Goal: Task Accomplishment & Management: Use online tool/utility

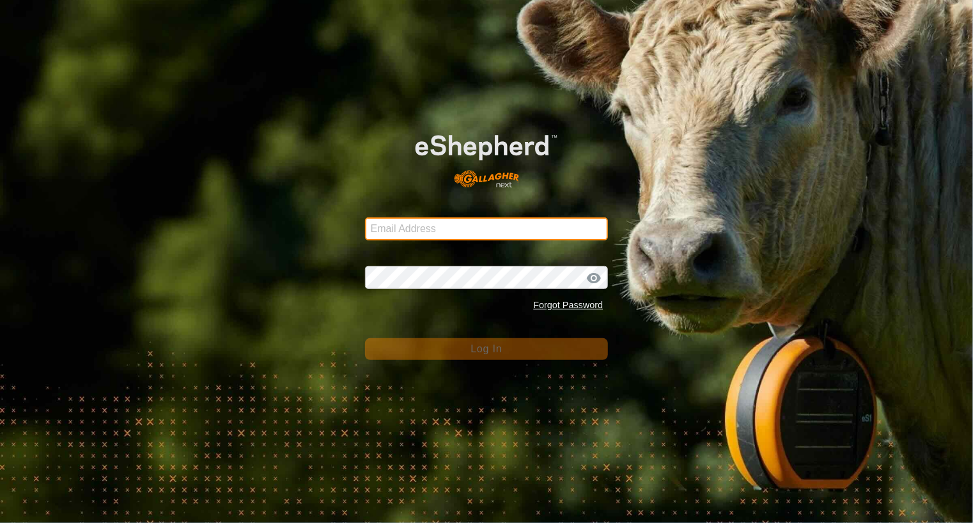
type input "[EMAIL_ADDRESS][DOMAIN_NAME]"
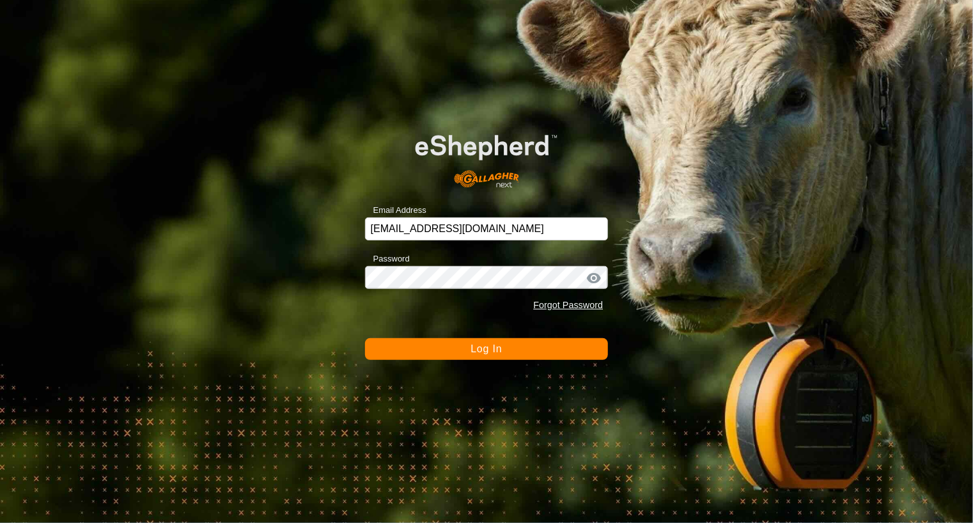
click at [491, 348] on span "Log In" at bounding box center [485, 348] width 31 height 11
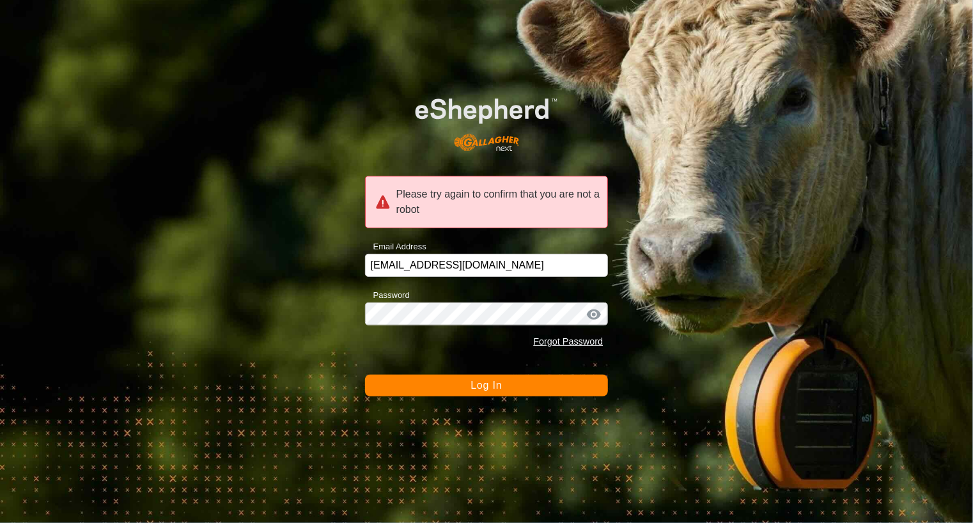
click at [509, 390] on button "Log In" at bounding box center [486, 386] width 243 height 22
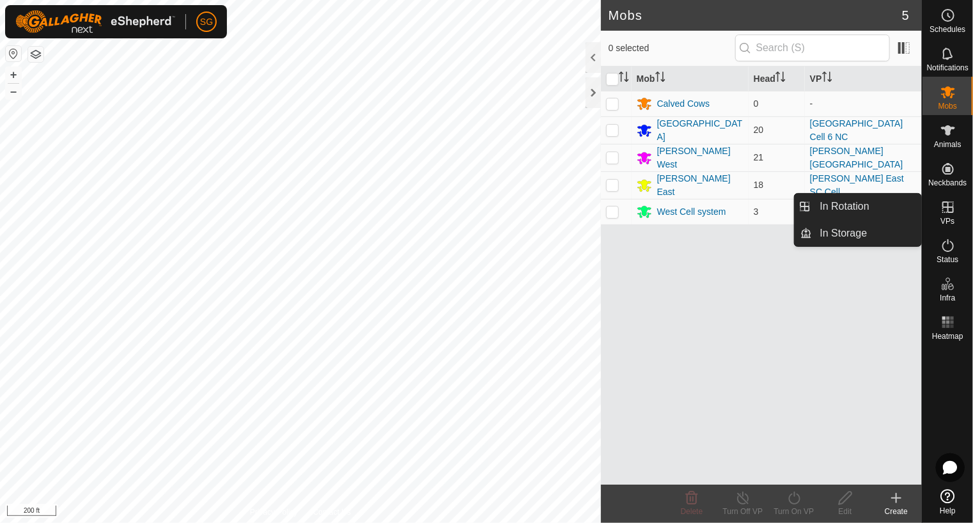
click at [943, 210] on icon at bounding box center [947, 206] width 15 height 15
click at [855, 205] on link "In Rotation" at bounding box center [866, 207] width 109 height 26
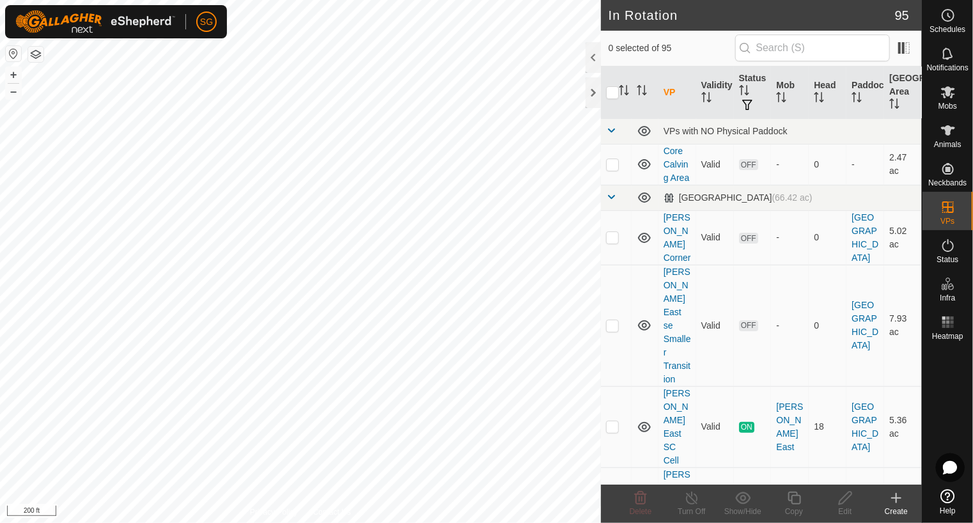
click at [895, 505] on icon at bounding box center [895, 497] width 15 height 15
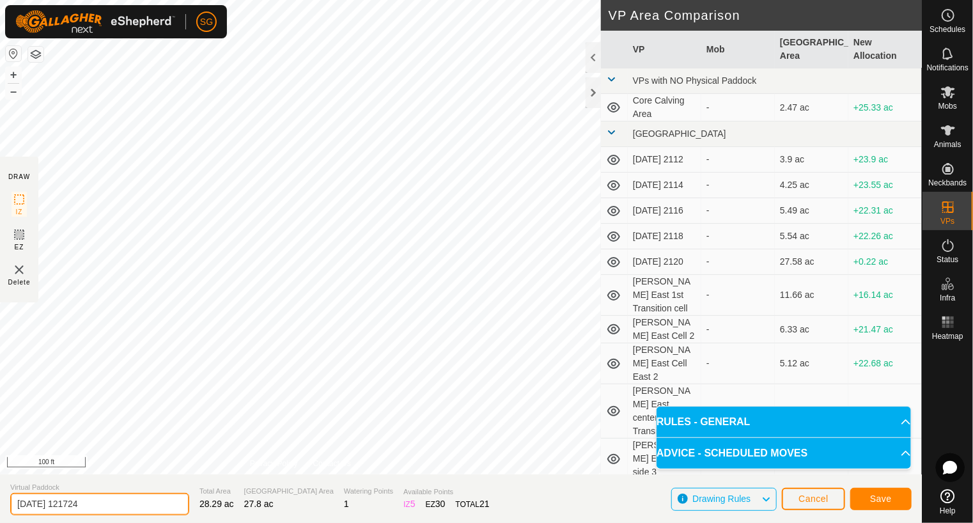
click at [111, 507] on input "[DATE] 121724" at bounding box center [99, 504] width 179 height 22
type input "2"
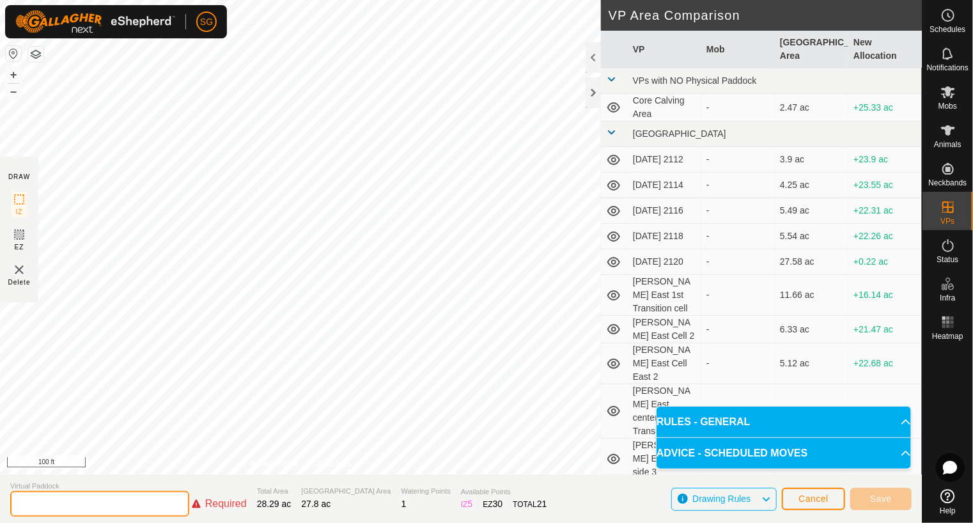
type input "Q"
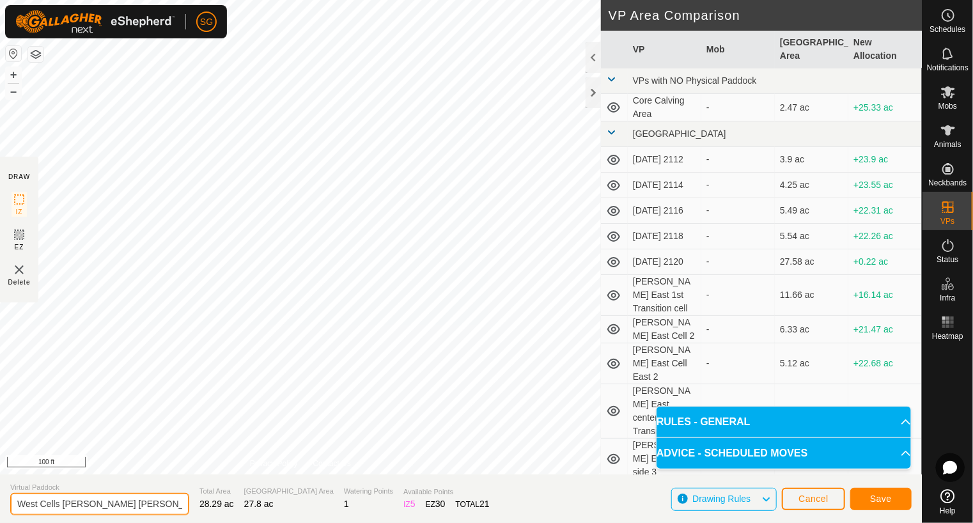
type input "West Cells [PERSON_NAME] [PERSON_NAME]"
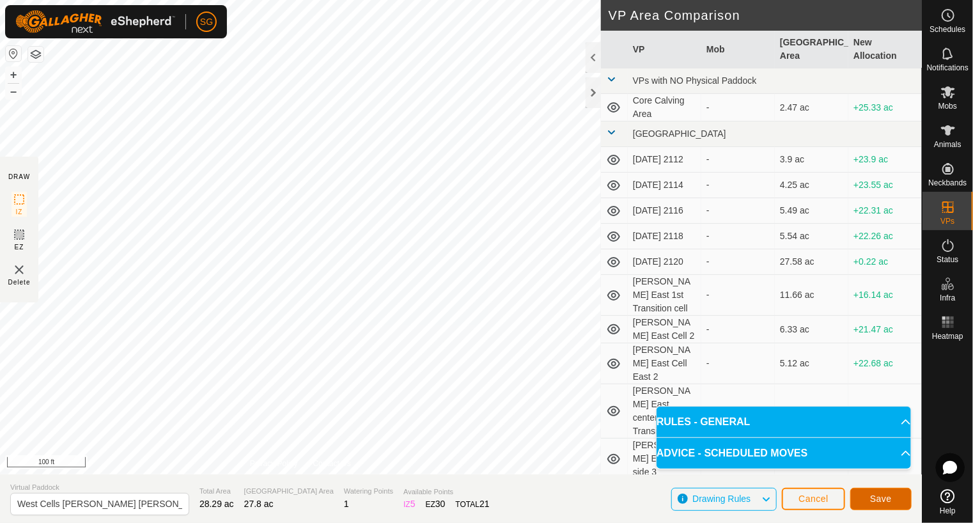
click at [873, 495] on span "Save" at bounding box center [881, 498] width 22 height 10
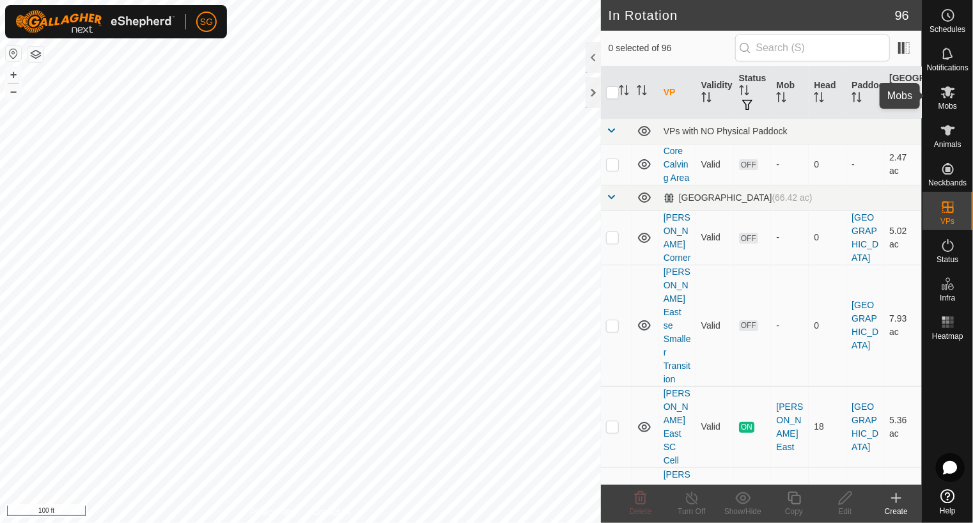
click at [951, 93] on icon at bounding box center [947, 91] width 15 height 15
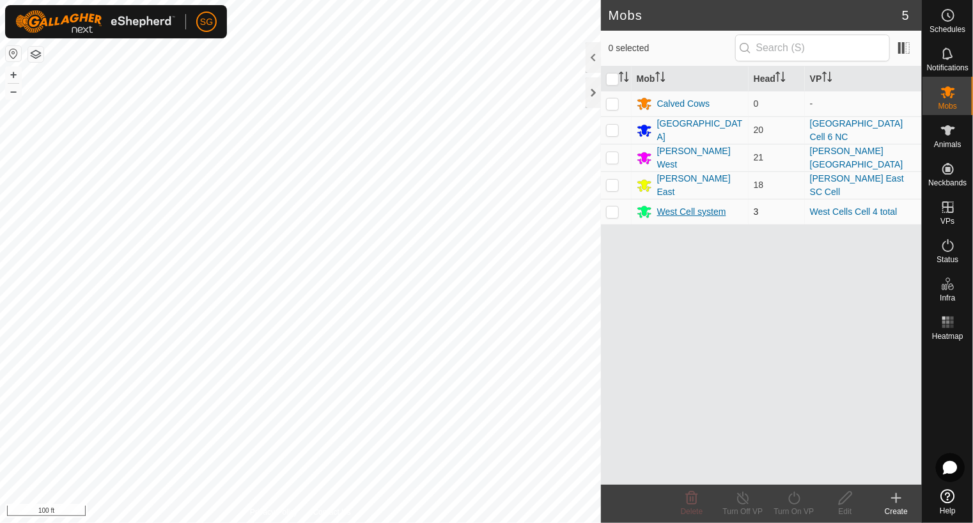
click at [672, 205] on div "West Cell system" at bounding box center [691, 211] width 69 height 13
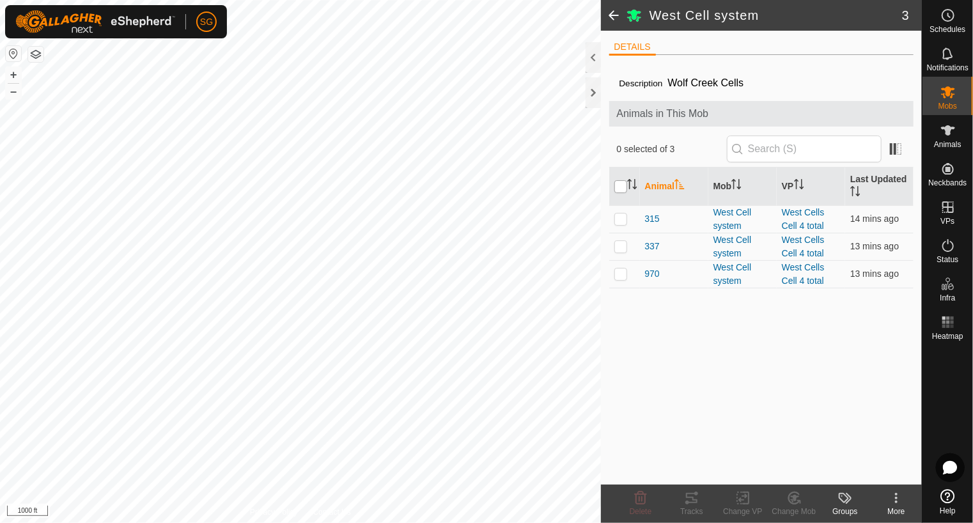
click at [619, 186] on input "checkbox" at bounding box center [620, 186] width 13 height 13
checkbox input "true"
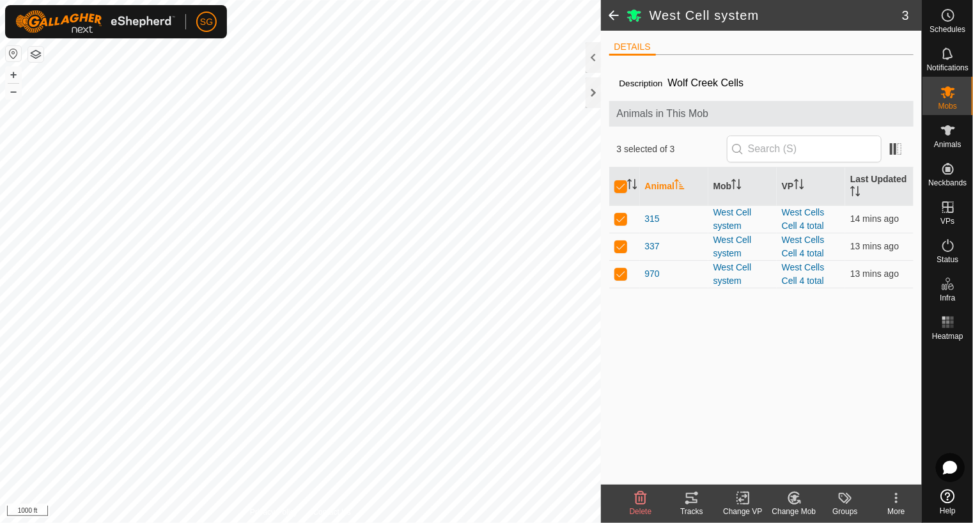
click at [746, 498] on icon at bounding box center [743, 497] width 16 height 15
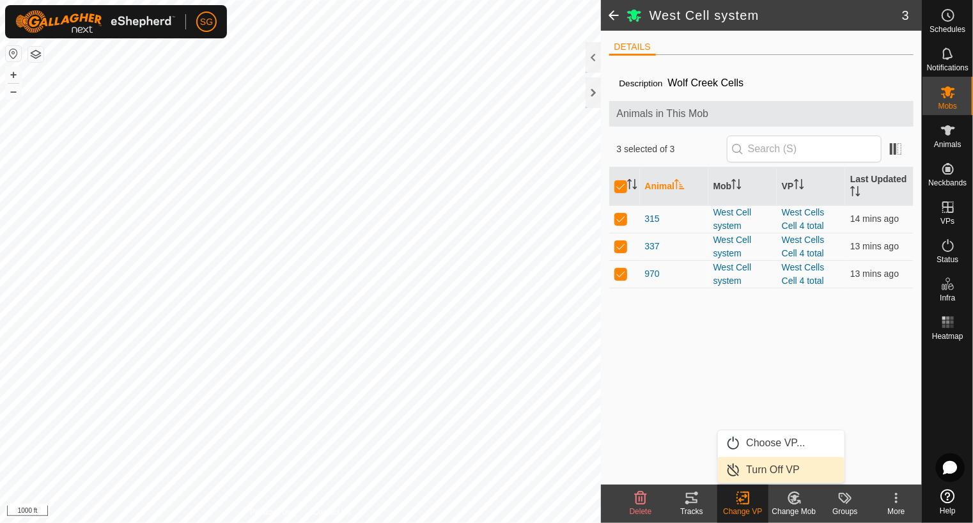
click at [755, 467] on link "Turn Off VP" at bounding box center [781, 470] width 127 height 26
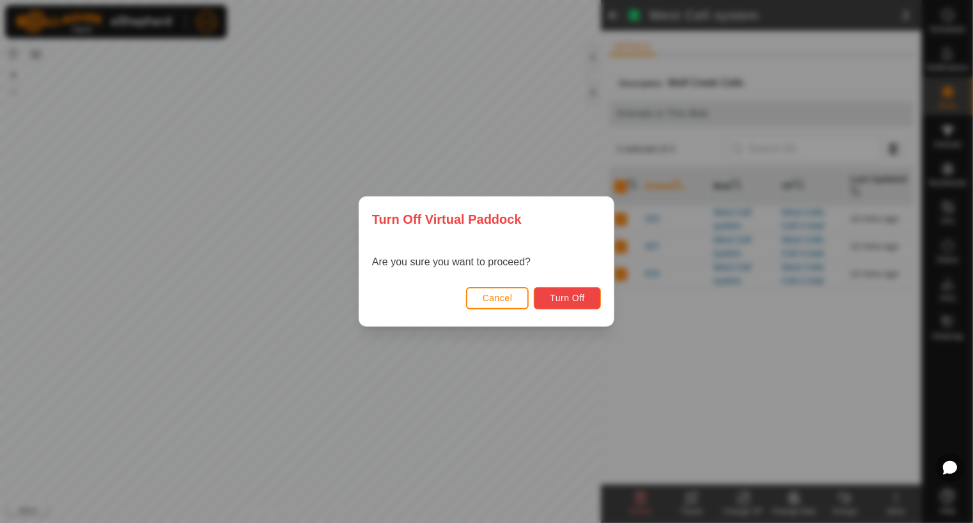
click at [571, 300] on span "Turn Off" at bounding box center [567, 298] width 35 height 10
